Goal: Task Accomplishment & Management: Manage account settings

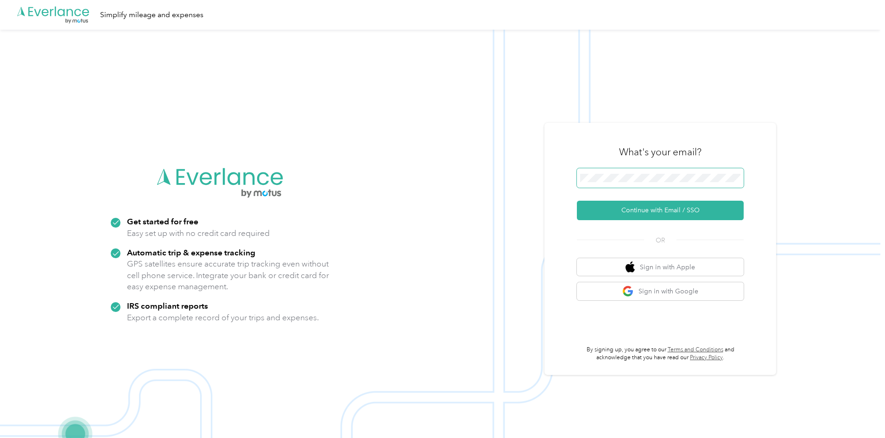
click at [681, 172] on span at bounding box center [660, 177] width 167 height 19
click at [640, 210] on button "Continue with Email / SSO" at bounding box center [660, 210] width 167 height 19
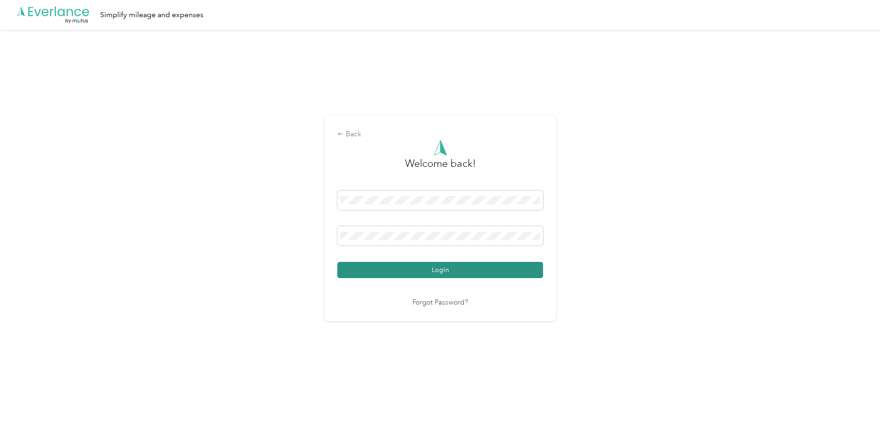
click at [439, 266] on button "Login" at bounding box center [440, 270] width 206 height 16
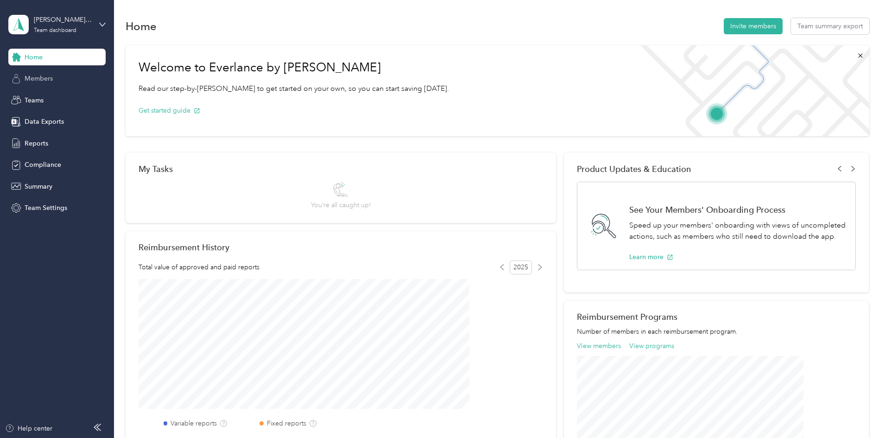
click at [44, 81] on span "Members" at bounding box center [39, 79] width 28 height 10
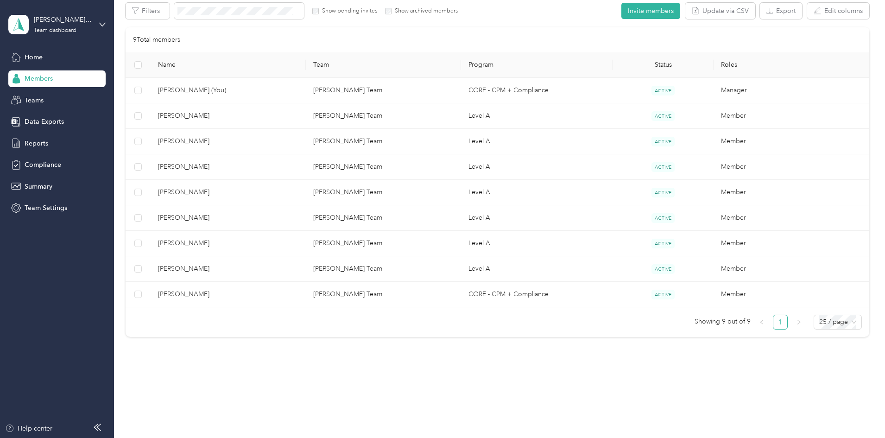
scroll to position [173, 0]
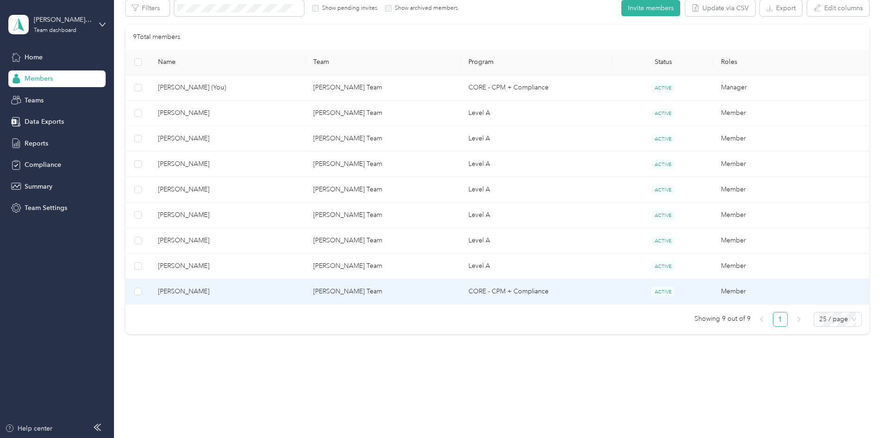
click at [237, 288] on span "[PERSON_NAME]" at bounding box center [228, 291] width 140 height 10
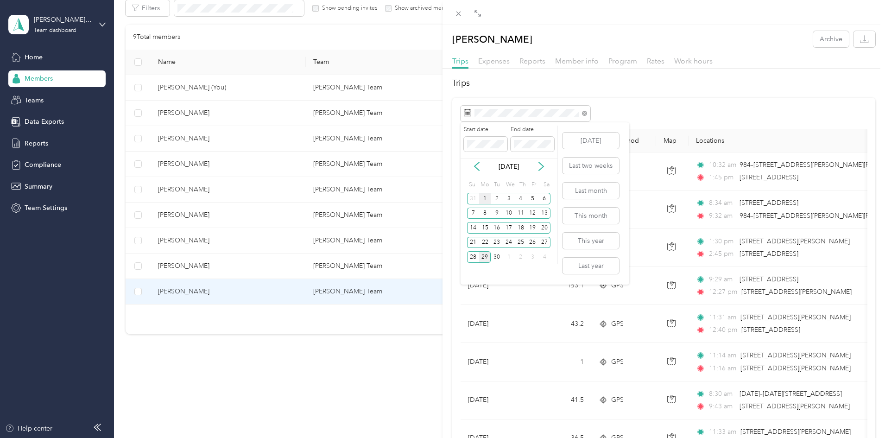
click at [484, 199] on div "1" at bounding box center [485, 199] width 12 height 12
click at [485, 257] on div "29" at bounding box center [485, 257] width 12 height 12
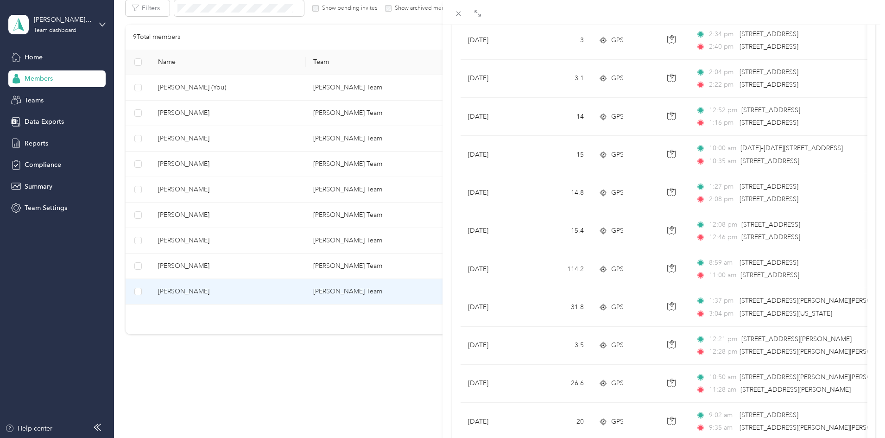
scroll to position [746, 0]
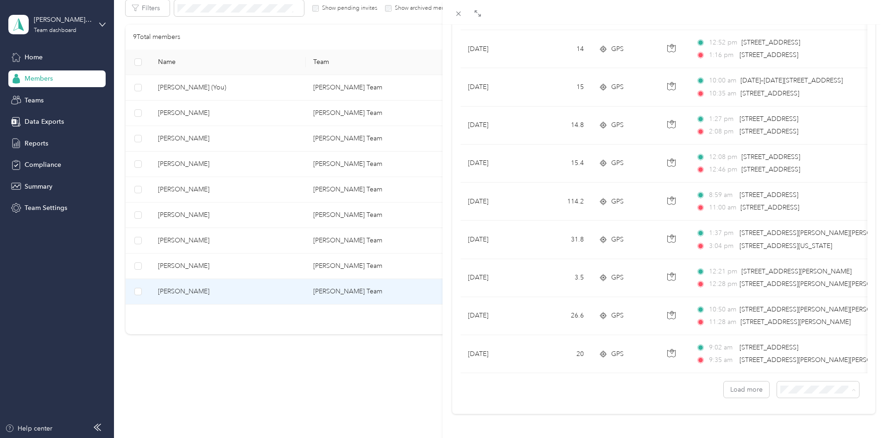
click at [807, 363] on span "100 per load" at bounding box center [796, 365] width 38 height 8
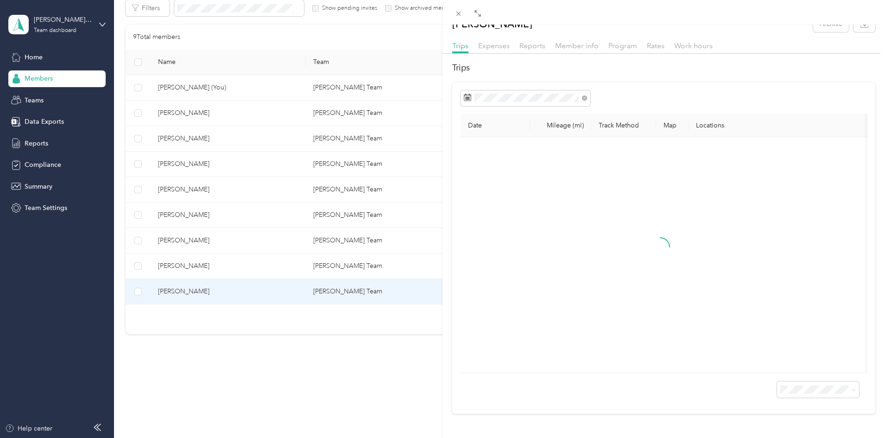
scroll to position [746, 0]
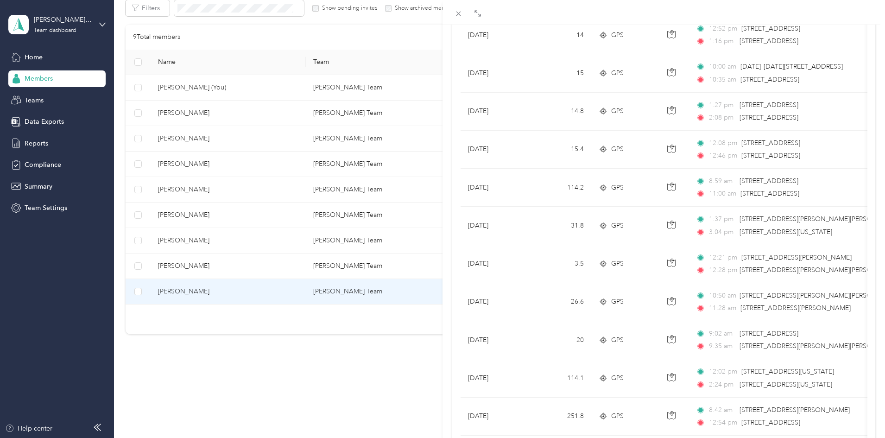
click at [863, 180] on div "Date Mileage (mi) Track Method Map Locations Mileage value Purpose [DATE] 180.1…" at bounding box center [663, 104] width 423 height 1505
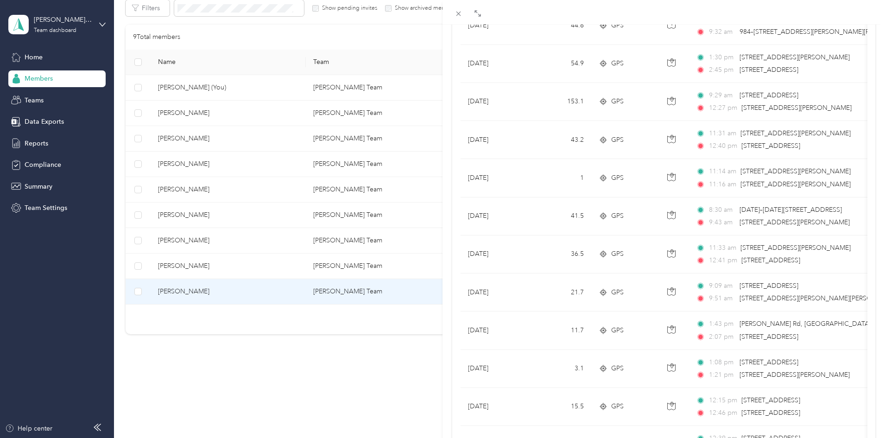
scroll to position [0, 0]
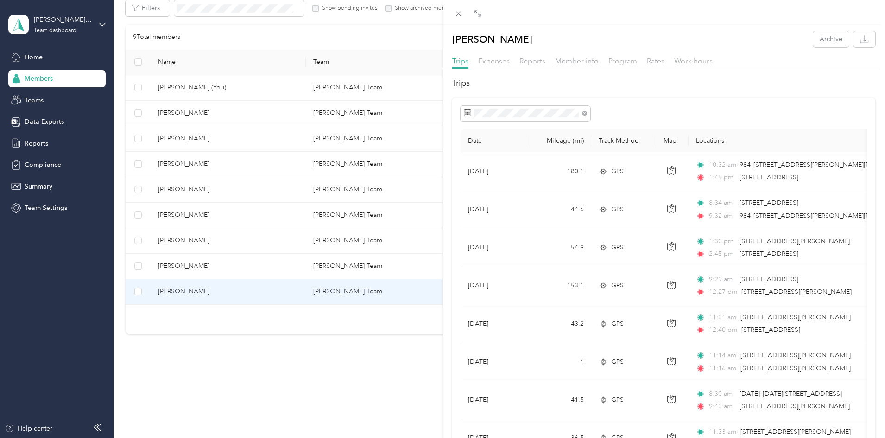
click at [255, 266] on div "[PERSON_NAME] Archive Trips Expenses Reports Member info Program Rates Work hou…" at bounding box center [442, 219] width 885 height 438
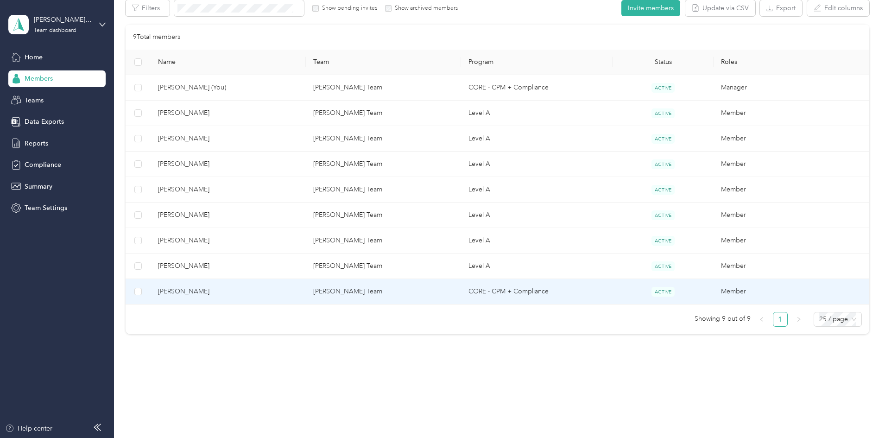
click at [255, 437] on div "Drag to resize Click to close [PERSON_NAME] Archive Trips Expenses Reports Memb…" at bounding box center [440, 438] width 880 height 0
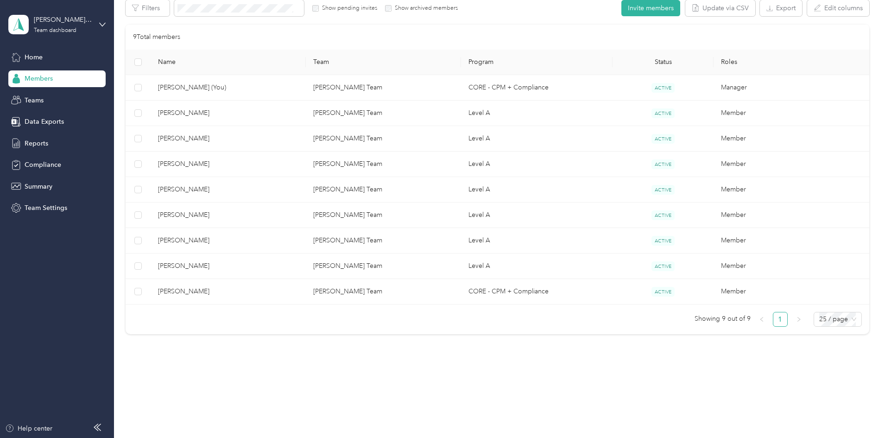
click at [254, 266] on div at bounding box center [442, 219] width 885 height 438
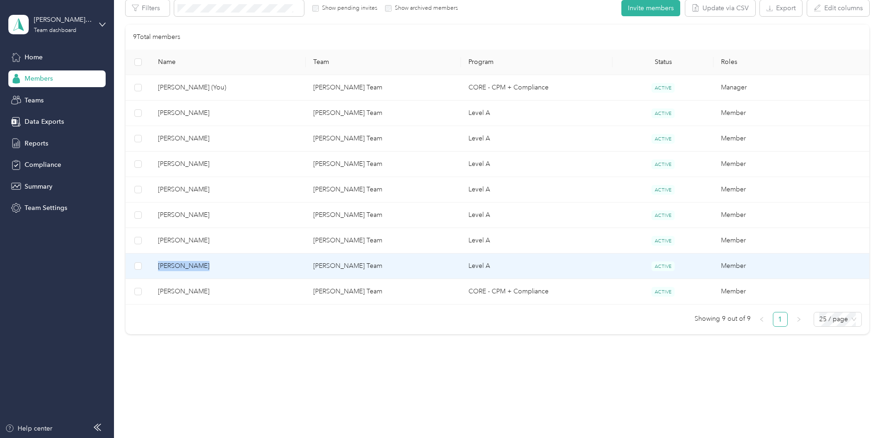
click at [254, 266] on span "[PERSON_NAME]" at bounding box center [228, 266] width 140 height 10
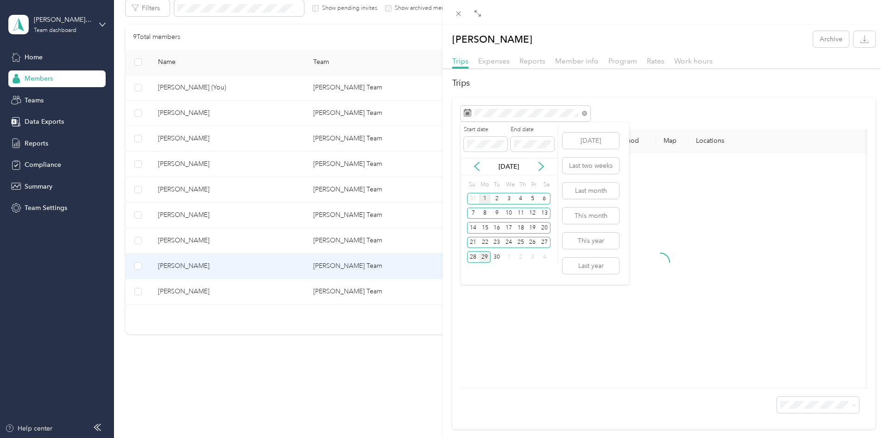
click at [484, 198] on div "1" at bounding box center [485, 199] width 12 height 12
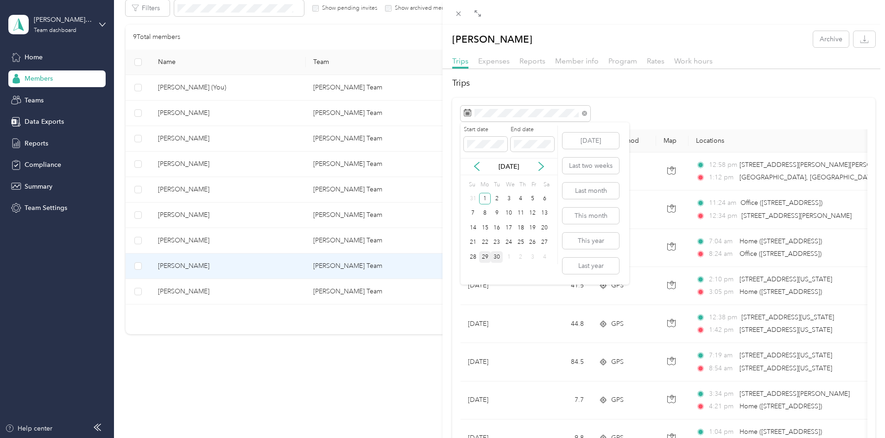
click at [495, 256] on div "30" at bounding box center [497, 257] width 12 height 12
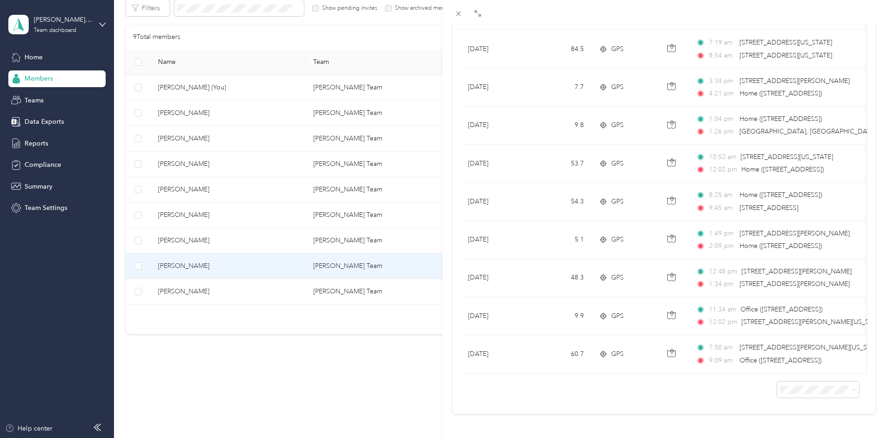
click at [806, 366] on span "100 per load" at bounding box center [796, 365] width 38 height 8
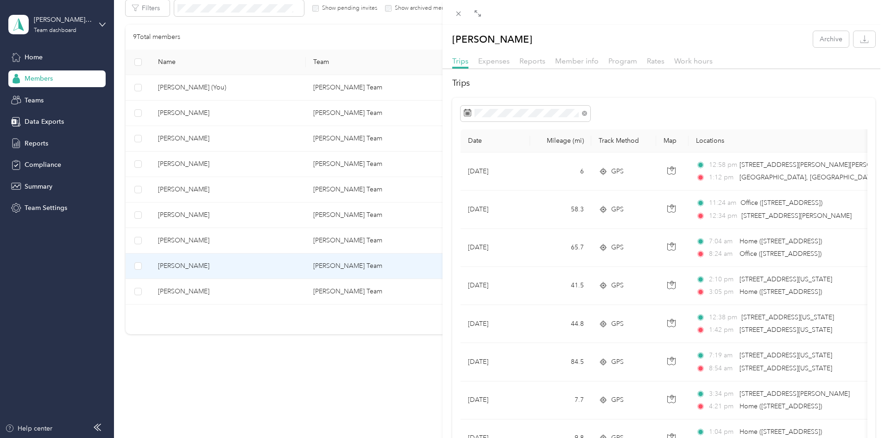
click at [240, 241] on div "[PERSON_NAME] Archive Trips Expenses Reports Member info Program Rates Work hou…" at bounding box center [442, 219] width 885 height 438
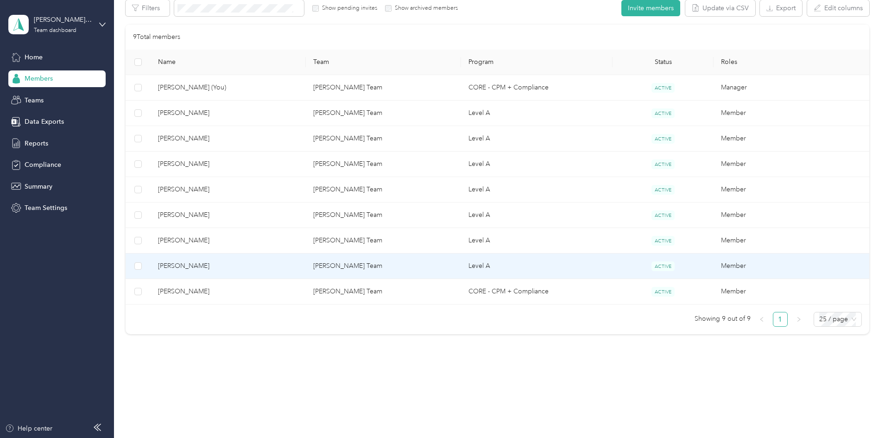
click at [240, 437] on div "Drag to resize Click to close [PERSON_NAME] Archive Trips Expenses Reports Memb…" at bounding box center [440, 438] width 880 height 0
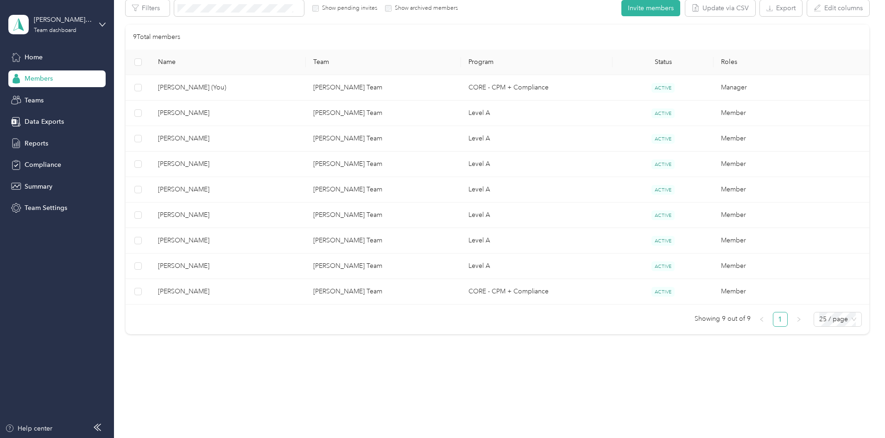
click at [240, 241] on div at bounding box center [442, 219] width 885 height 438
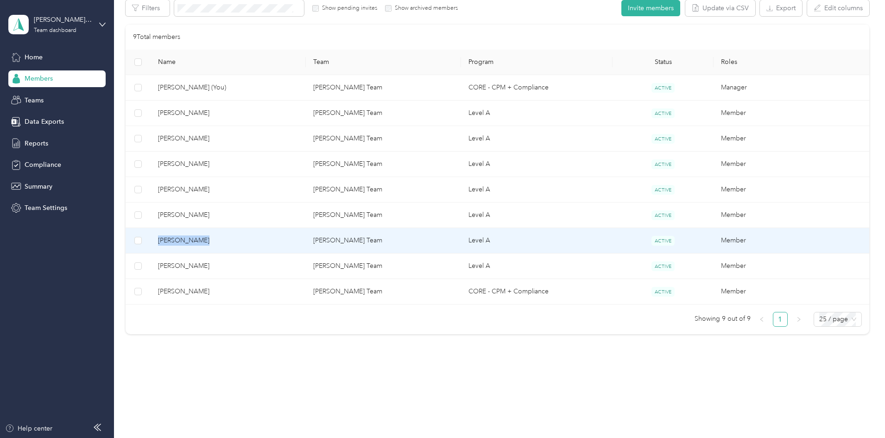
click at [240, 241] on span "[PERSON_NAME]" at bounding box center [228, 240] width 140 height 10
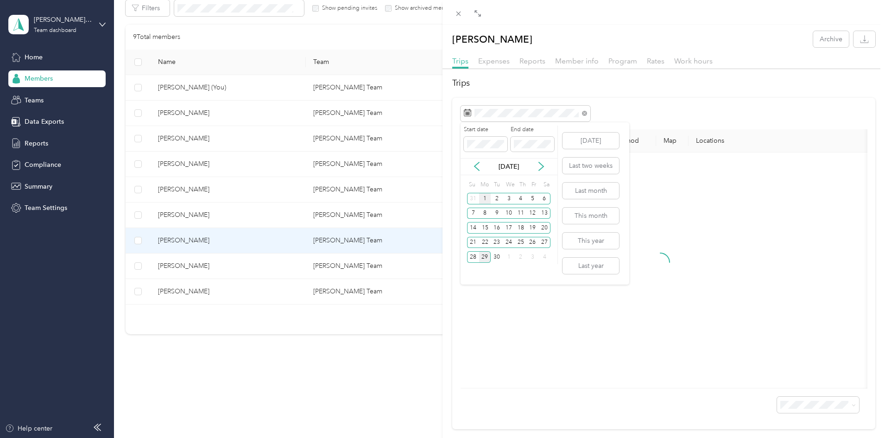
click at [485, 198] on div "1" at bounding box center [485, 199] width 12 height 12
click at [497, 257] on div "30" at bounding box center [497, 257] width 12 height 12
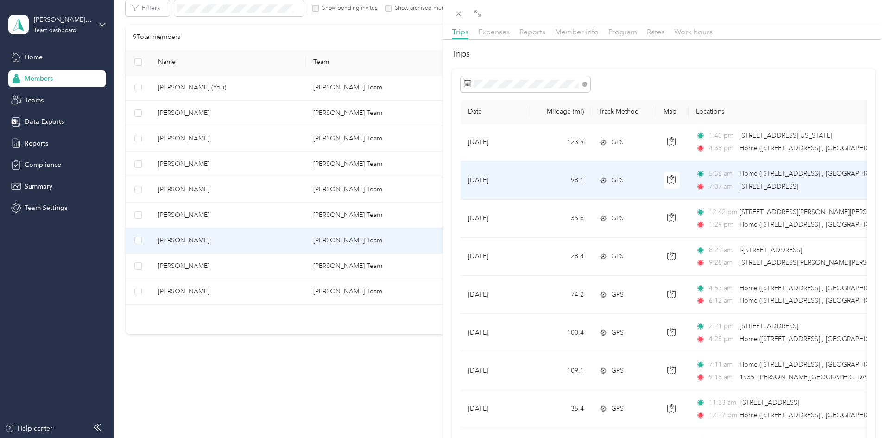
scroll to position [251, 0]
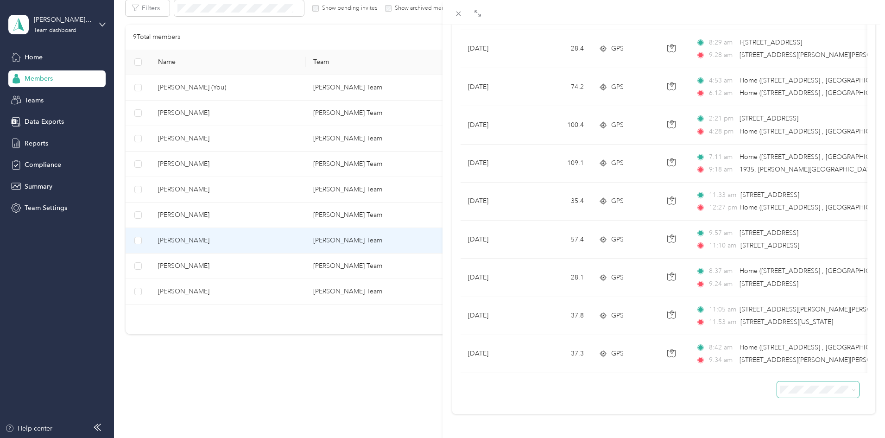
click at [821, 389] on span at bounding box center [818, 389] width 82 height 16
click at [808, 364] on span "100 per load" at bounding box center [796, 362] width 38 height 8
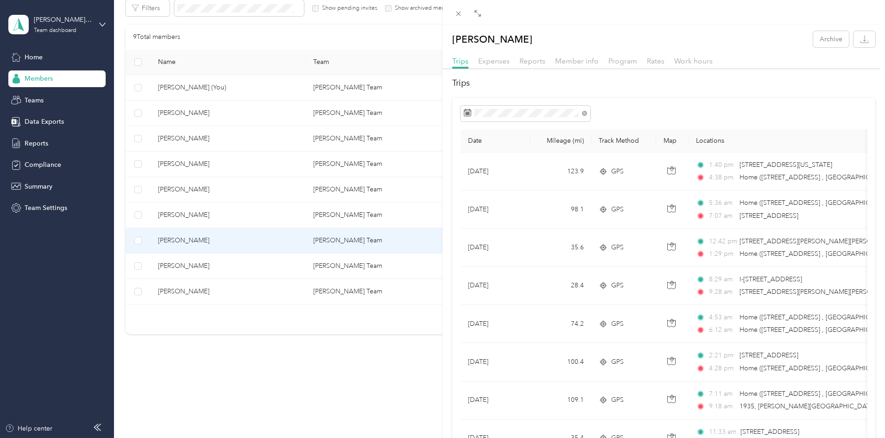
click at [245, 216] on div "[PERSON_NAME] Archive Trips Expenses Reports Member info Program Rates Work hou…" at bounding box center [442, 219] width 885 height 438
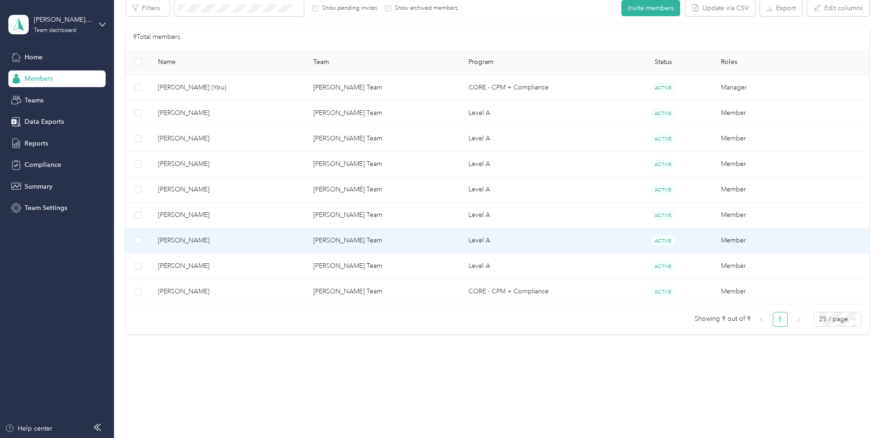
click at [245, 437] on div "Drag to resize Click to close [PERSON_NAME] Archive Trips Expenses Reports Memb…" at bounding box center [440, 438] width 880 height 0
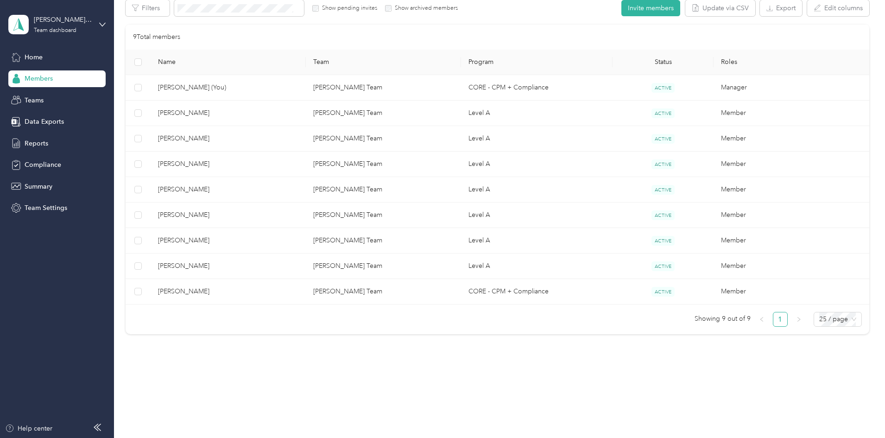
click at [245, 217] on div at bounding box center [442, 219] width 885 height 438
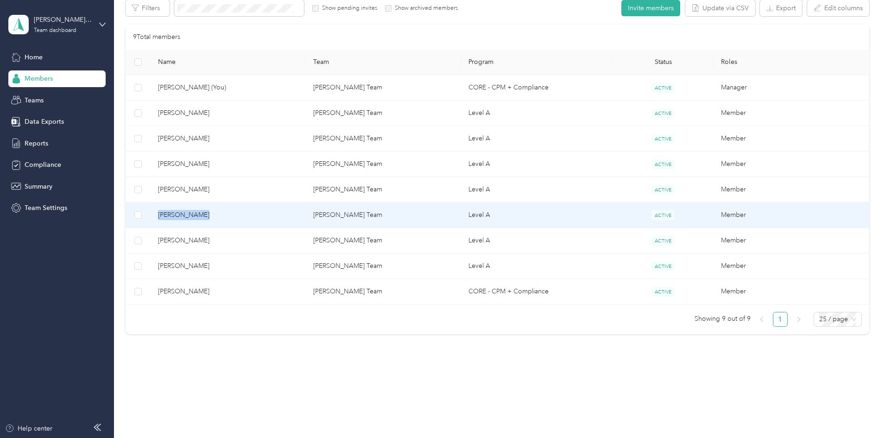
click at [245, 217] on span "[PERSON_NAME]" at bounding box center [228, 215] width 140 height 10
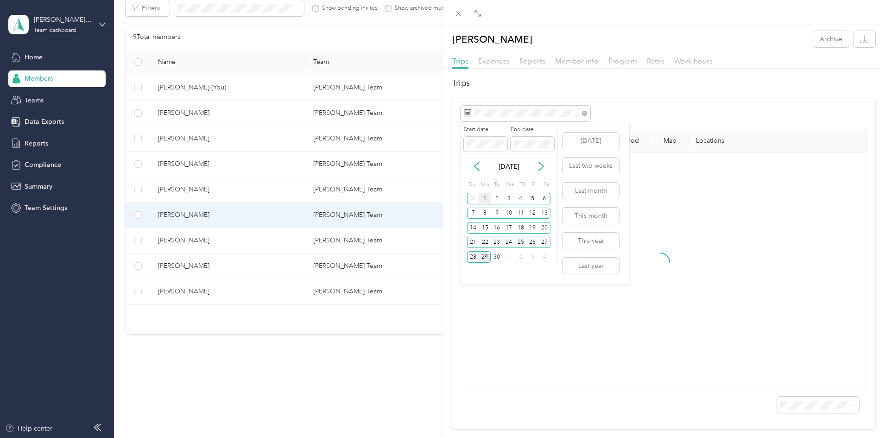
click at [484, 199] on div "1" at bounding box center [485, 199] width 12 height 12
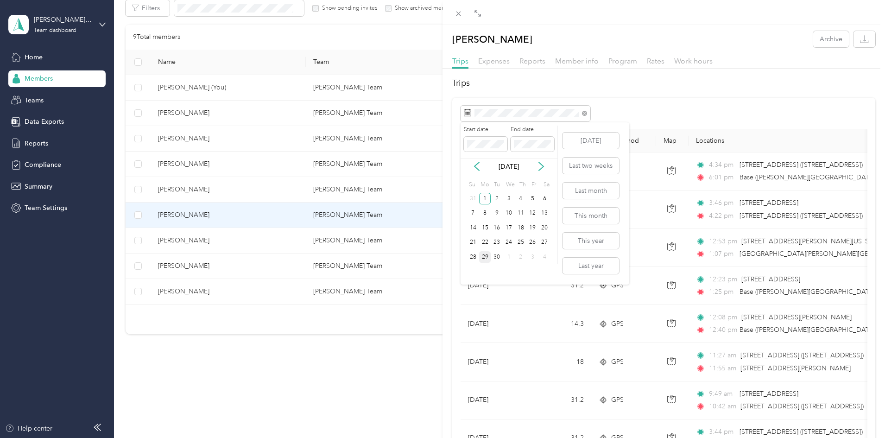
click at [482, 255] on div "29" at bounding box center [485, 257] width 12 height 12
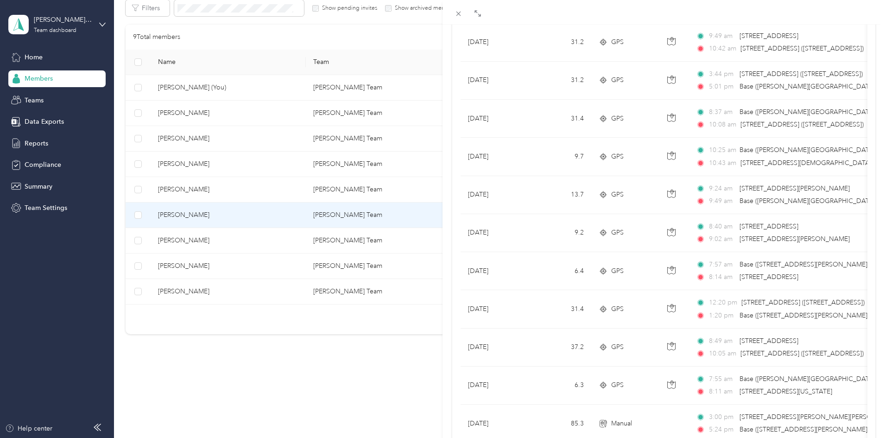
scroll to position [479, 0]
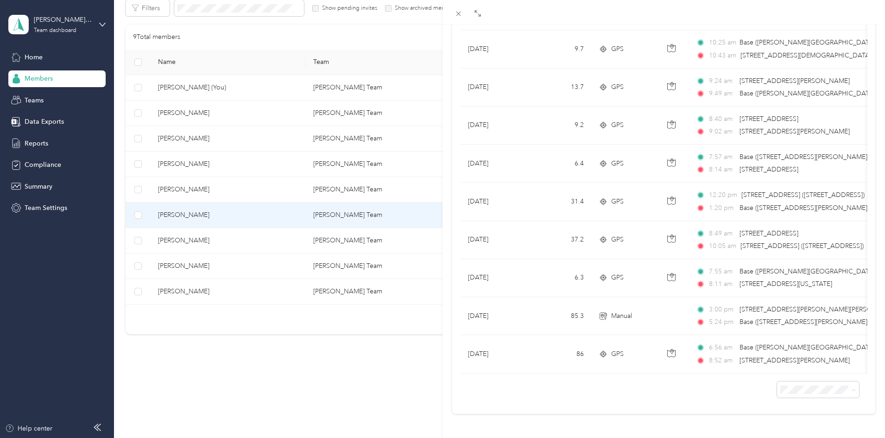
click at [806, 367] on span "100 per load" at bounding box center [796, 365] width 38 height 8
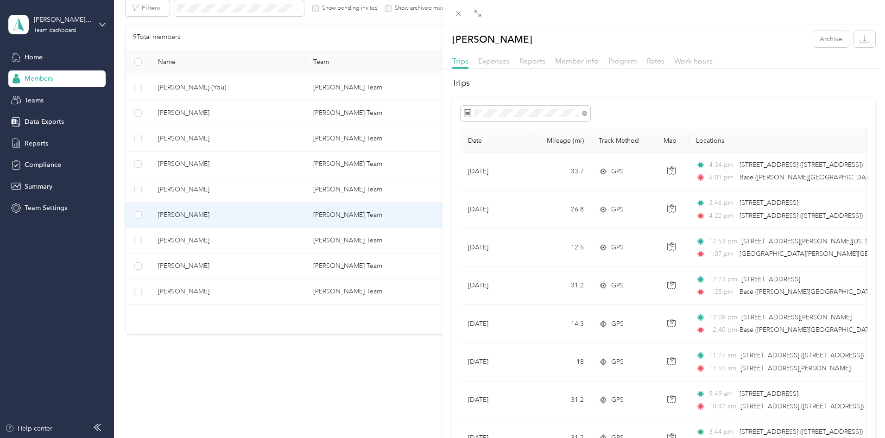
click at [248, 192] on div "[PERSON_NAME] Archive Trips Expenses Reports Member info Program Rates Work hou…" at bounding box center [442, 219] width 885 height 438
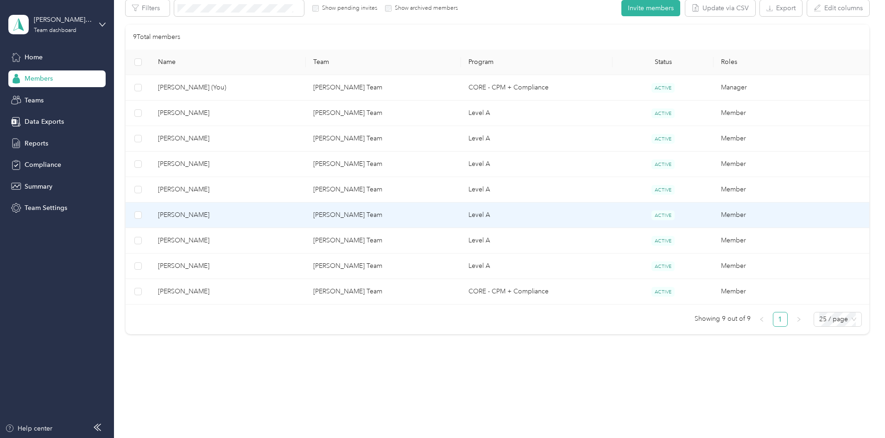
click at [248, 192] on div at bounding box center [442, 219] width 885 height 438
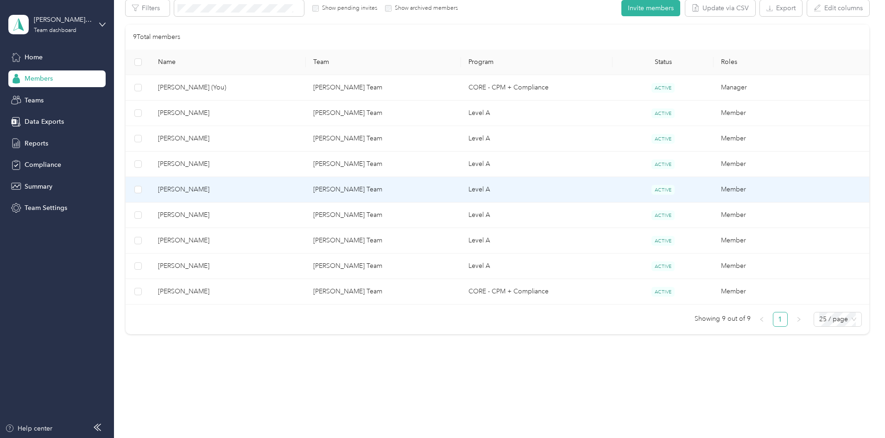
click at [247, 190] on span "[PERSON_NAME]" at bounding box center [228, 189] width 140 height 10
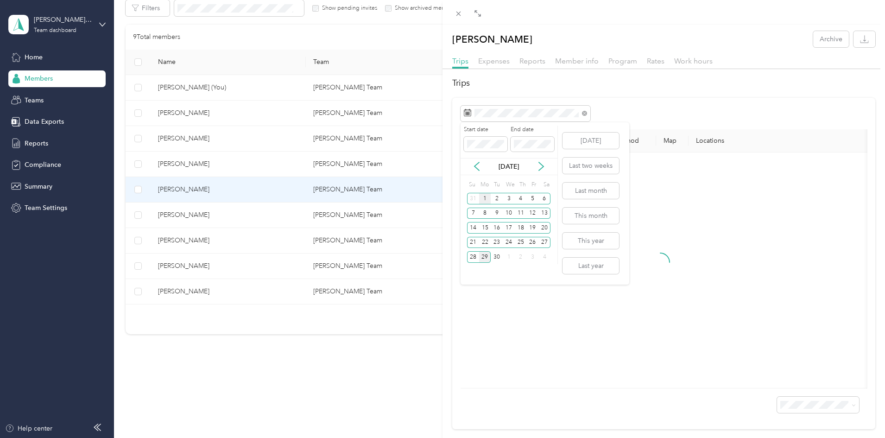
click at [484, 198] on div "1" at bounding box center [485, 199] width 12 height 12
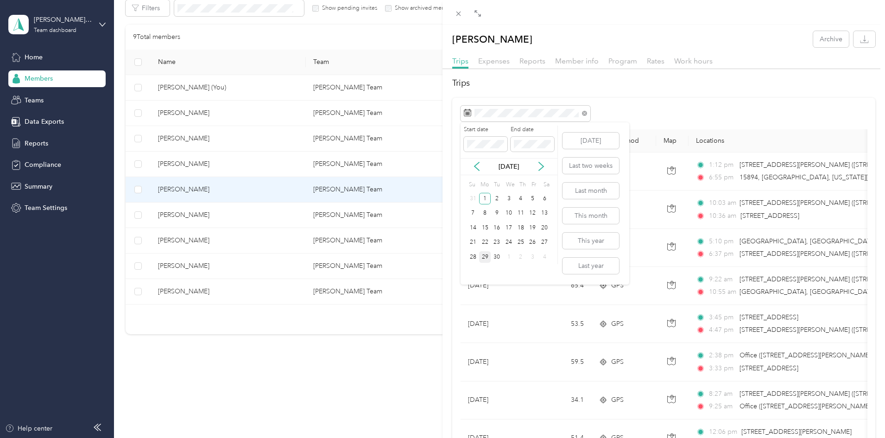
click at [483, 256] on div "29" at bounding box center [485, 257] width 12 height 12
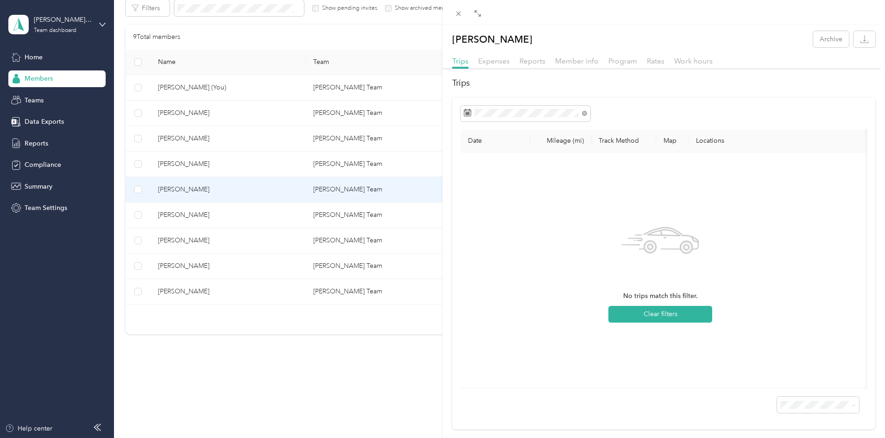
click at [239, 165] on div "[PERSON_NAME] Archive Trips Expenses Reports Member info Program Rates Work hou…" at bounding box center [442, 219] width 885 height 438
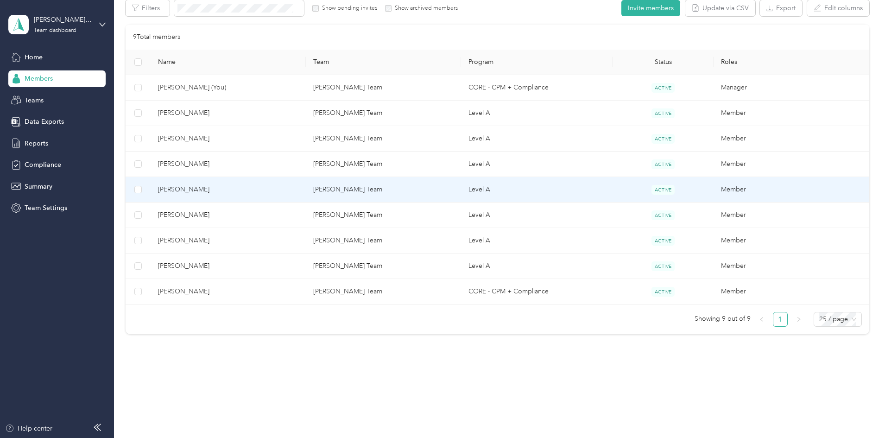
click at [239, 437] on div "Drag to resize Click to close [PERSON_NAME] Archive Trips Expenses Reports Memb…" at bounding box center [440, 438] width 880 height 0
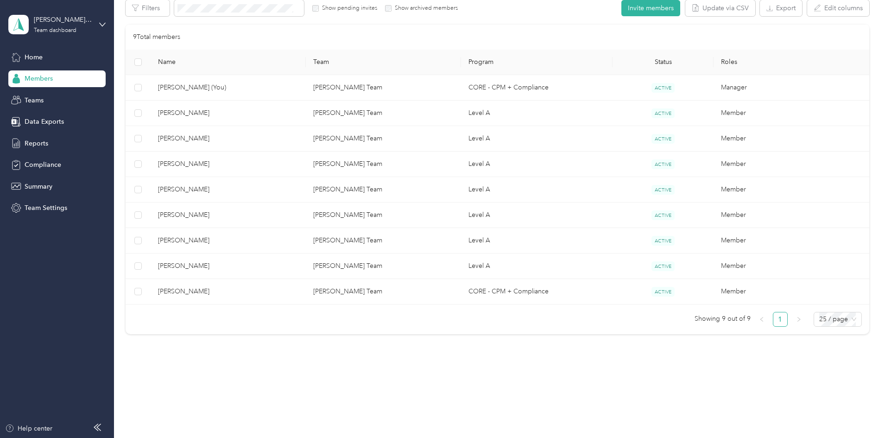
click at [239, 164] on div at bounding box center [442, 219] width 885 height 438
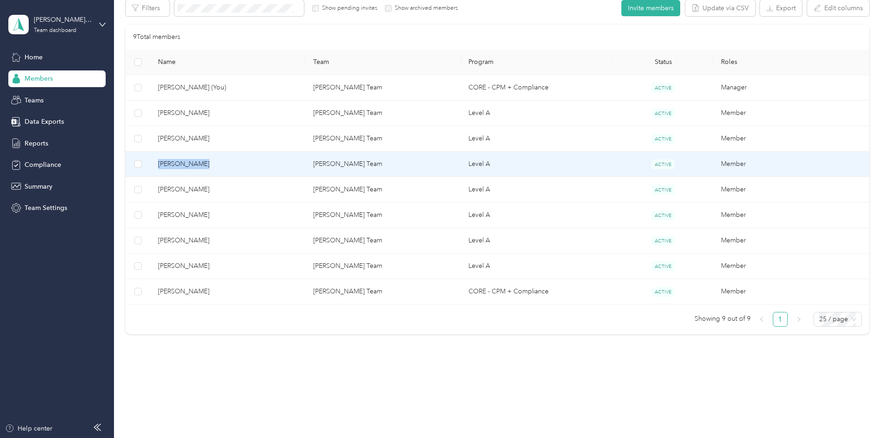
click at [239, 164] on span "[PERSON_NAME]" at bounding box center [228, 164] width 140 height 10
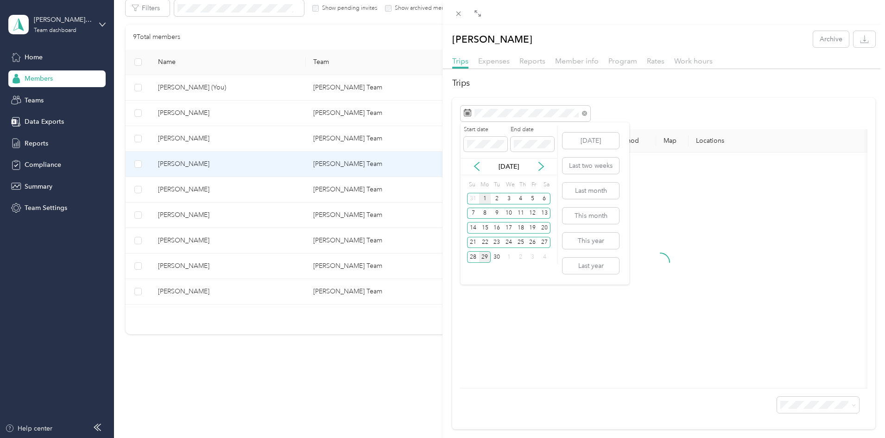
click at [485, 198] on div "1" at bounding box center [485, 199] width 12 height 12
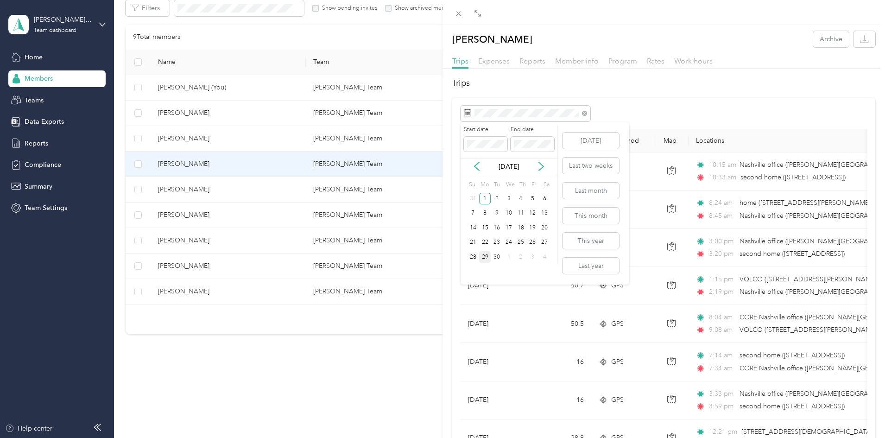
click at [484, 257] on div "29" at bounding box center [485, 257] width 12 height 12
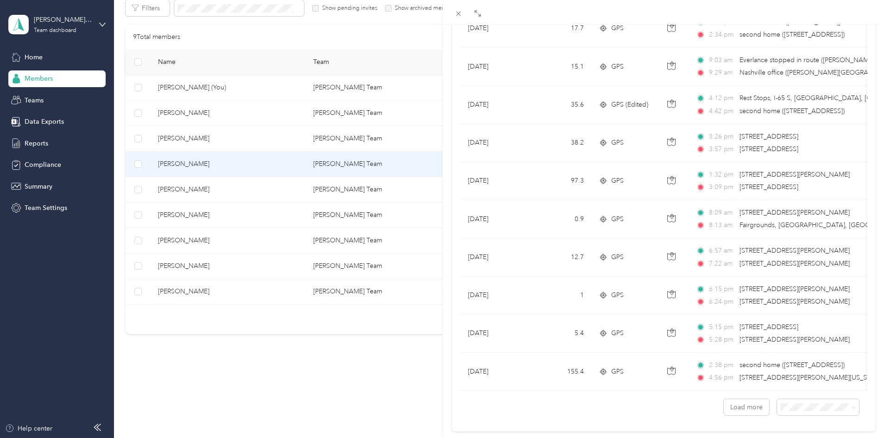
scroll to position [742, 0]
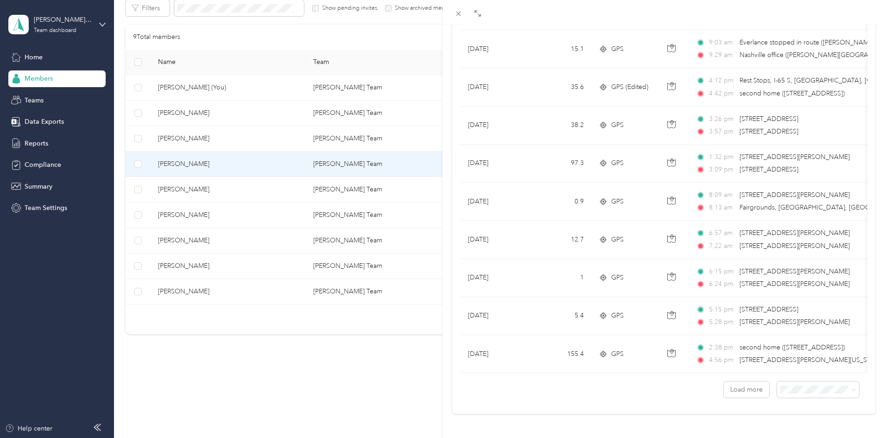
click at [791, 365] on div "100 per load" at bounding box center [811, 368] width 69 height 10
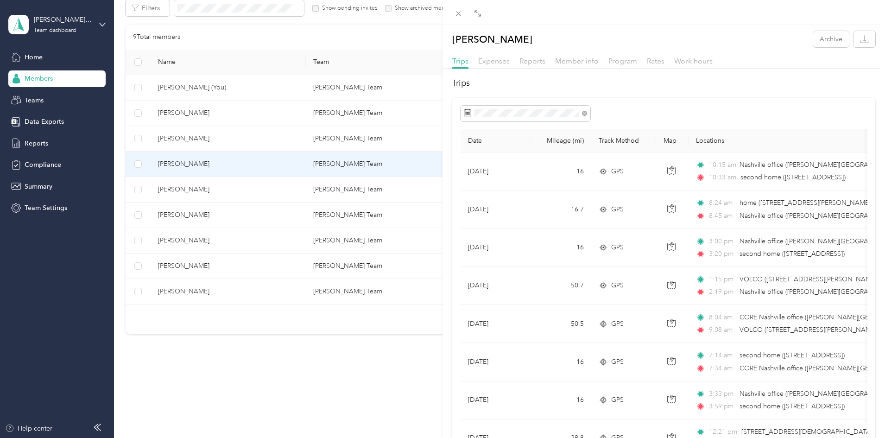
click at [246, 139] on div "[PERSON_NAME] Archive Trips Expenses Reports Member info Program Rates Work hou…" at bounding box center [442, 219] width 885 height 438
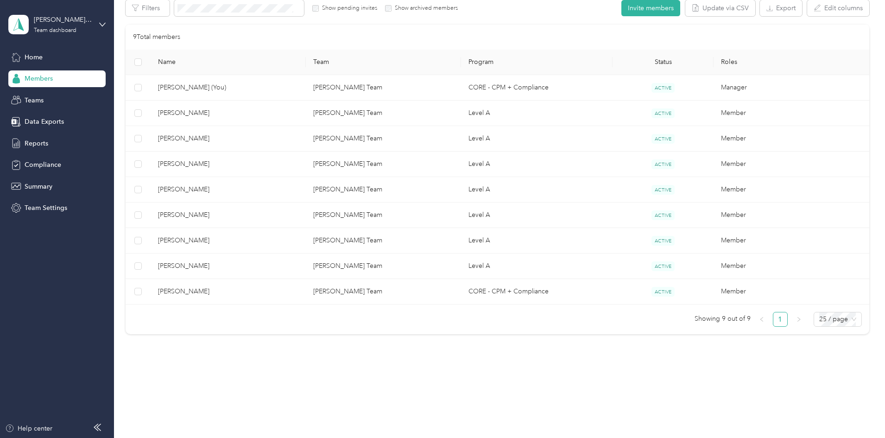
click at [246, 437] on div "Drag to resize Click to close [PERSON_NAME] Archive Trips Expenses Reports Memb…" at bounding box center [440, 438] width 880 height 0
click at [246, 139] on div at bounding box center [442, 219] width 885 height 438
click at [246, 139] on span "[PERSON_NAME]" at bounding box center [228, 138] width 140 height 10
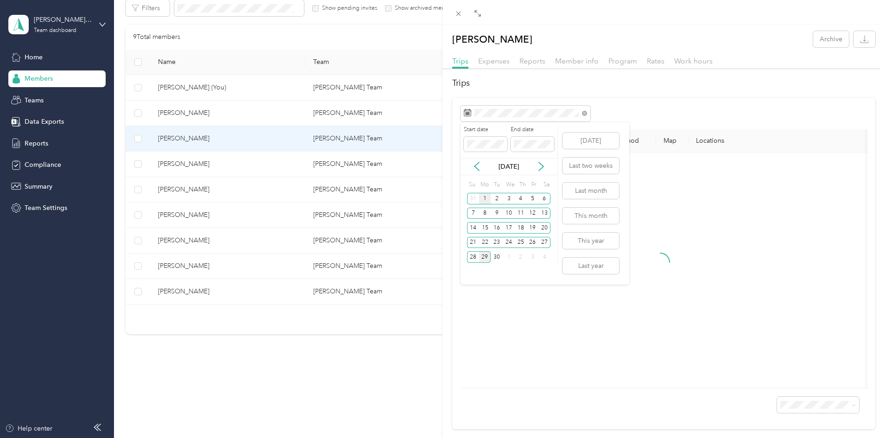
click at [487, 199] on div "1" at bounding box center [485, 199] width 12 height 12
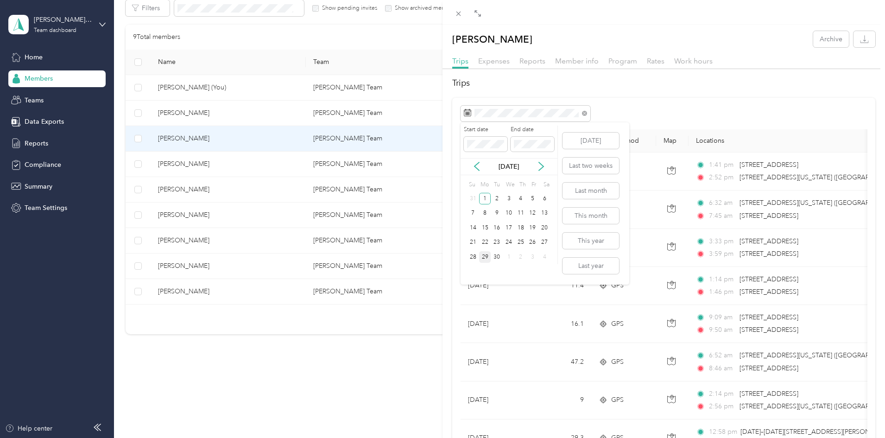
click at [485, 255] on div "29" at bounding box center [485, 257] width 12 height 12
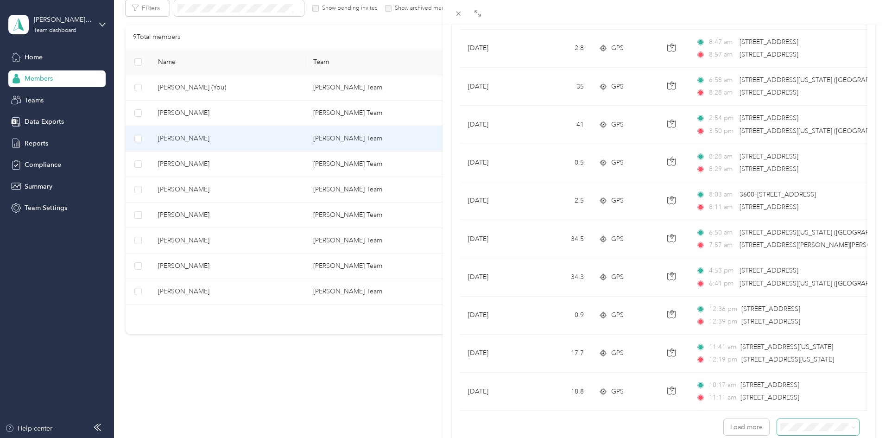
scroll to position [726, 0]
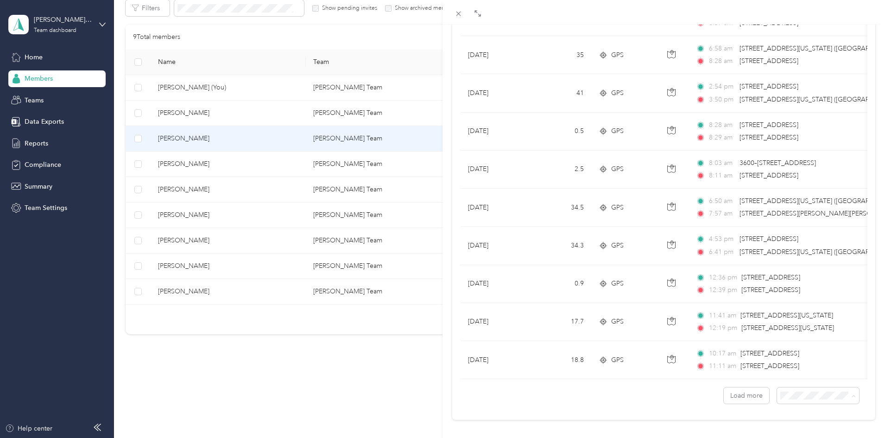
click at [799, 380] on div "100 per load" at bounding box center [811, 385] width 69 height 10
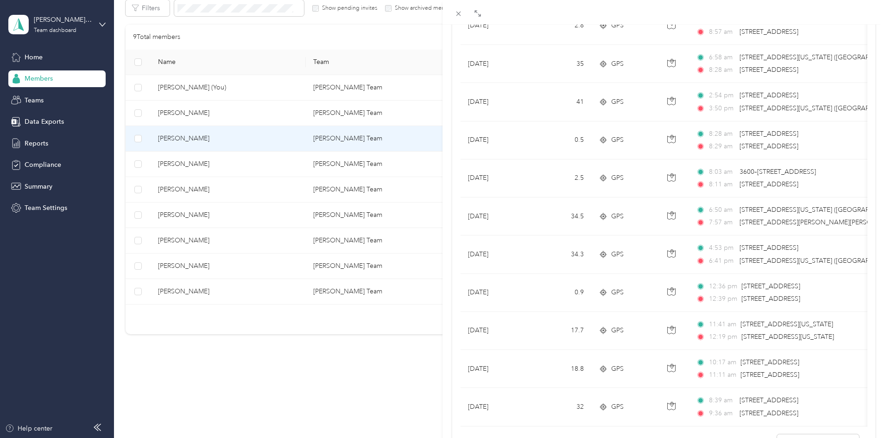
scroll to position [784, 0]
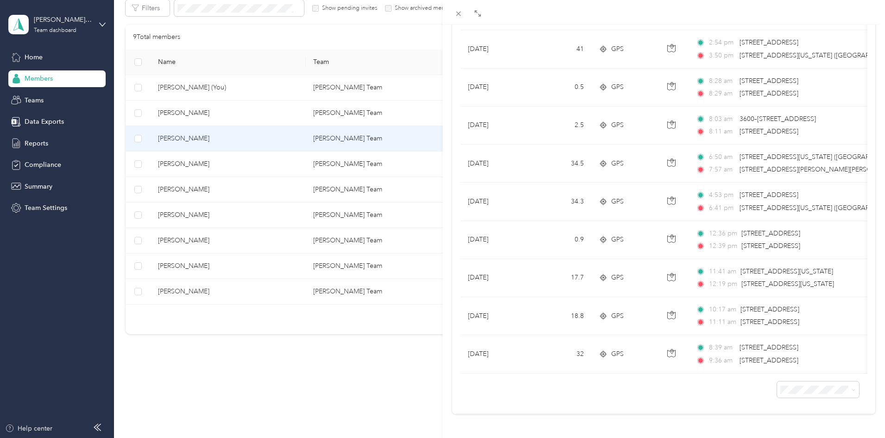
click at [250, 112] on div "[PERSON_NAME] Archive Trips Expenses Reports Member info Program Rates Work hou…" at bounding box center [442, 219] width 885 height 438
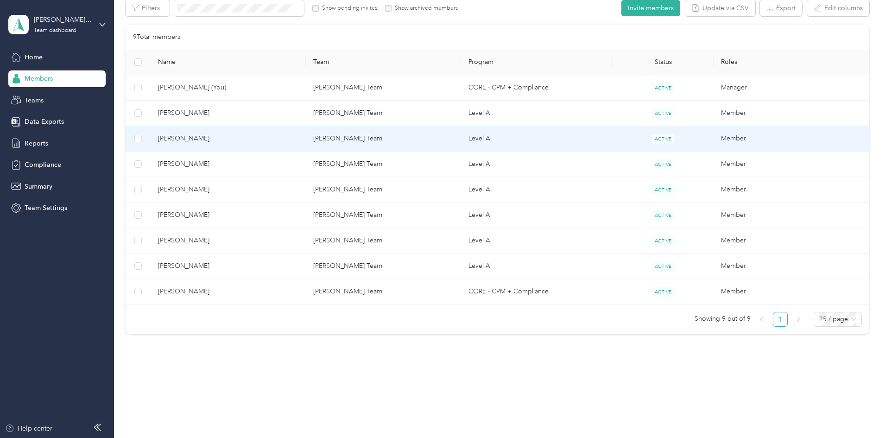
scroll to position [29, 0]
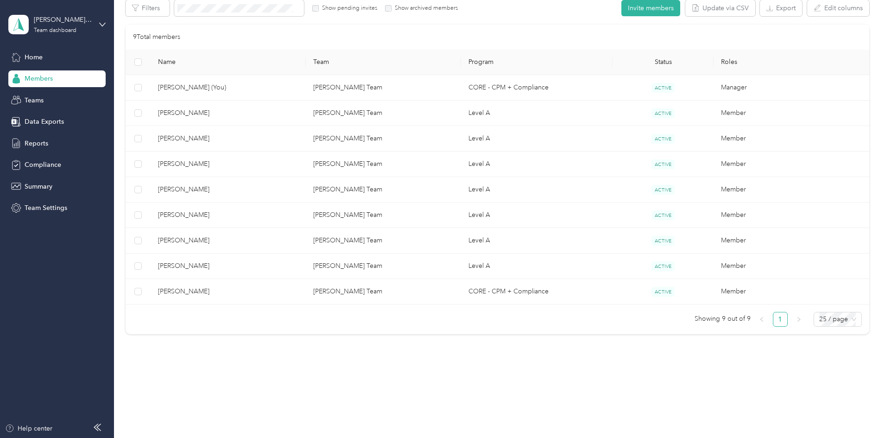
click at [250, 437] on div "Drag to resize Click to close [PERSON_NAME] Archive Trips Expenses Reports Memb…" at bounding box center [440, 438] width 880 height 0
click at [250, 112] on div at bounding box center [442, 219] width 885 height 438
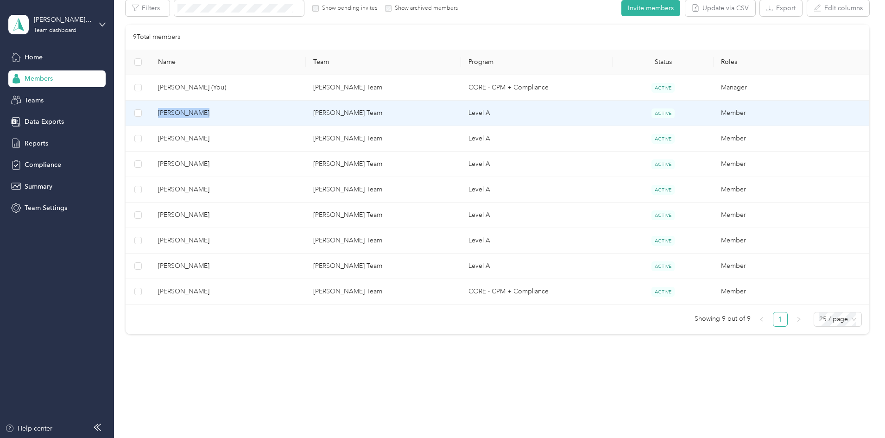
click at [250, 112] on span "[PERSON_NAME]" at bounding box center [228, 113] width 140 height 10
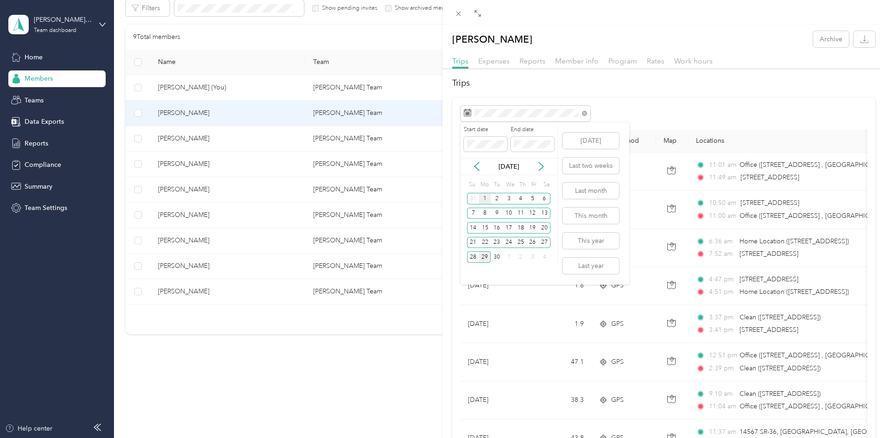
click at [487, 196] on div "1" at bounding box center [485, 199] width 12 height 12
click at [486, 259] on div "29" at bounding box center [485, 257] width 12 height 12
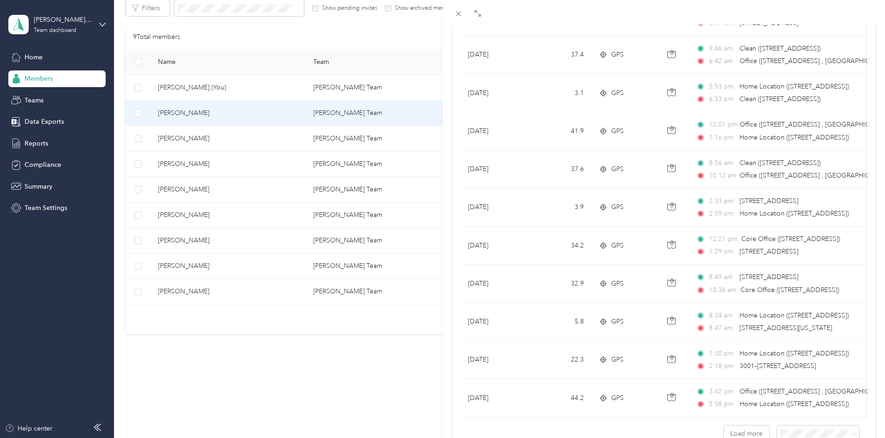
scroll to position [746, 0]
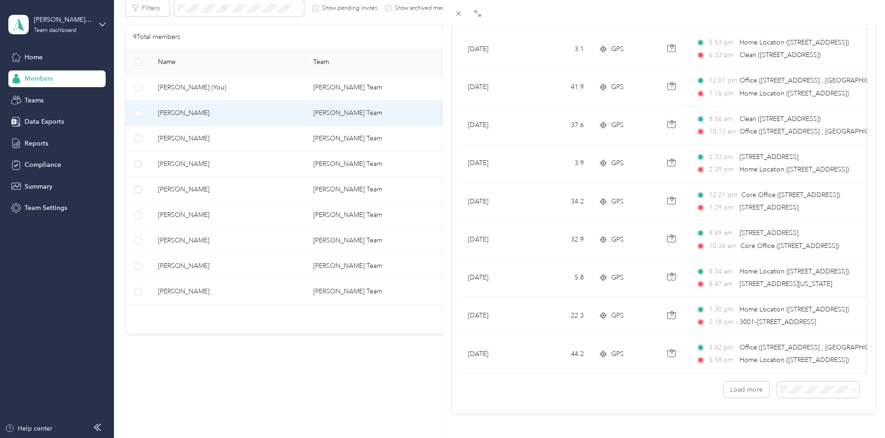
click at [792, 367] on li "100 per load" at bounding box center [811, 365] width 82 height 16
